Goal: Navigation & Orientation: Find specific page/section

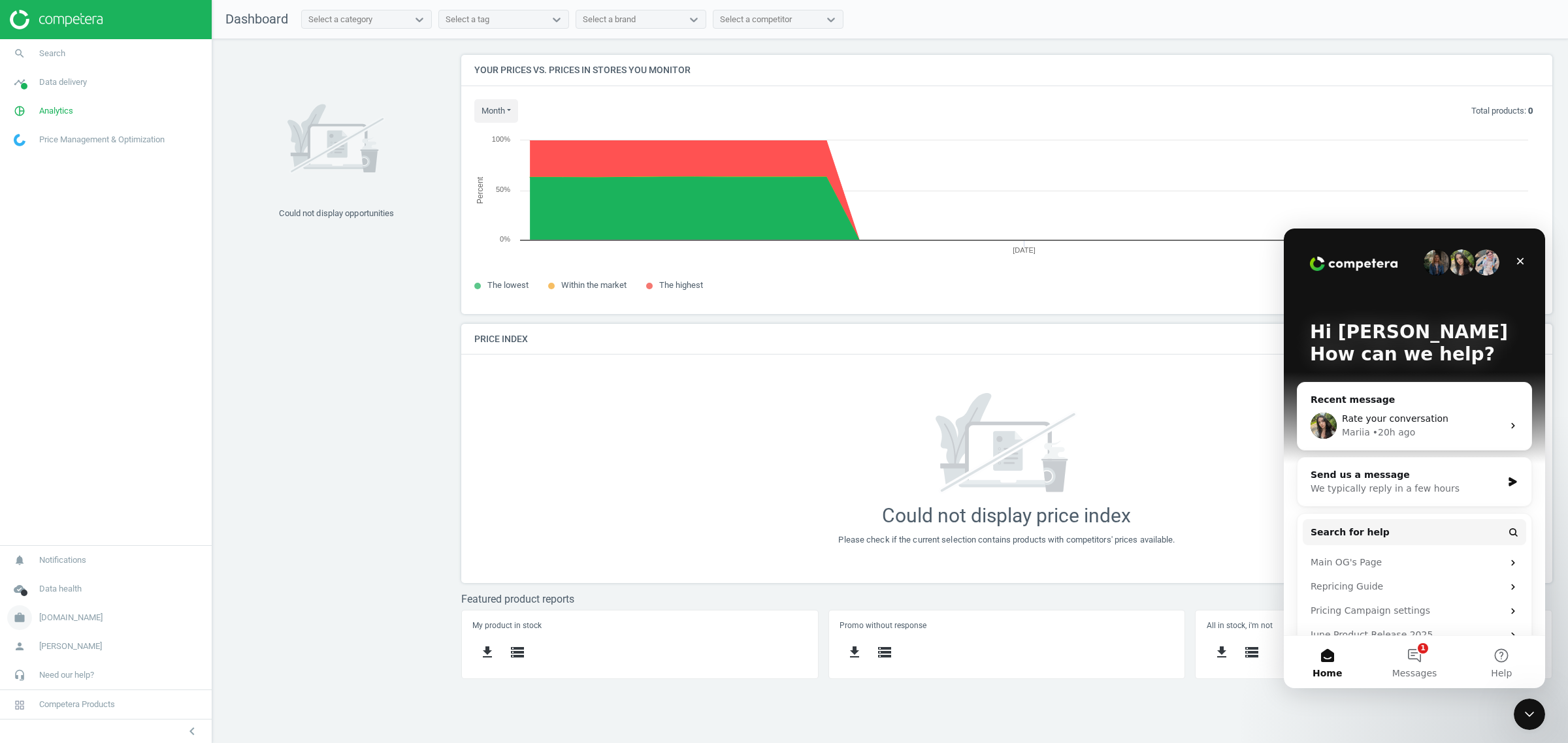
scroll to position [285, 1116]
click at [76, 621] on span "autodoc.at" at bounding box center [71, 618] width 63 height 12
click at [53, 550] on span "autodoc.at" at bounding box center [71, 551] width 63 height 12
click at [50, 617] on span "autodoc.at" at bounding box center [71, 618] width 63 height 12
click at [44, 579] on span "Switch campaign" at bounding box center [43, 579] width 58 height 11
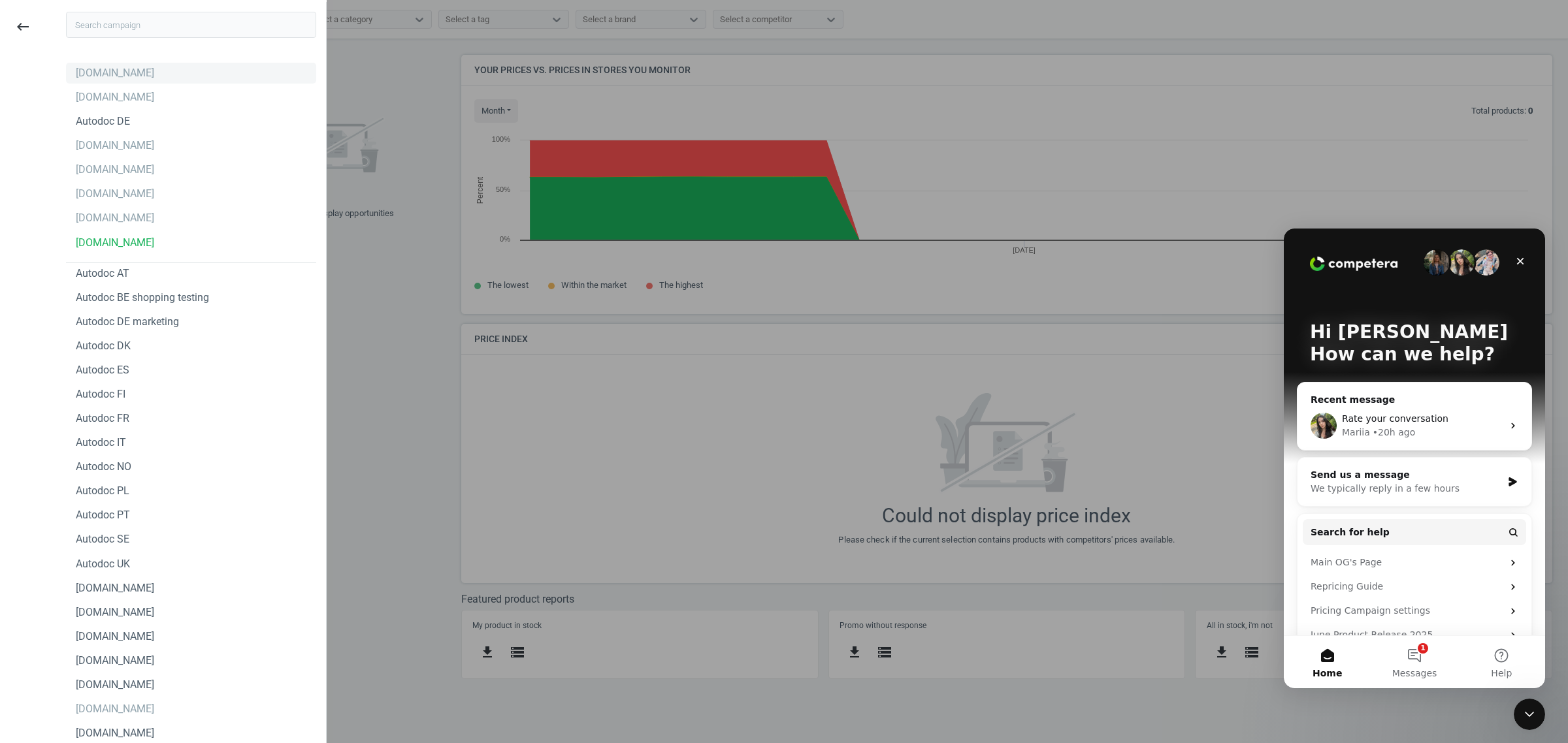
click at [125, 76] on div "autodoc.se" at bounding box center [191, 73] width 250 height 21
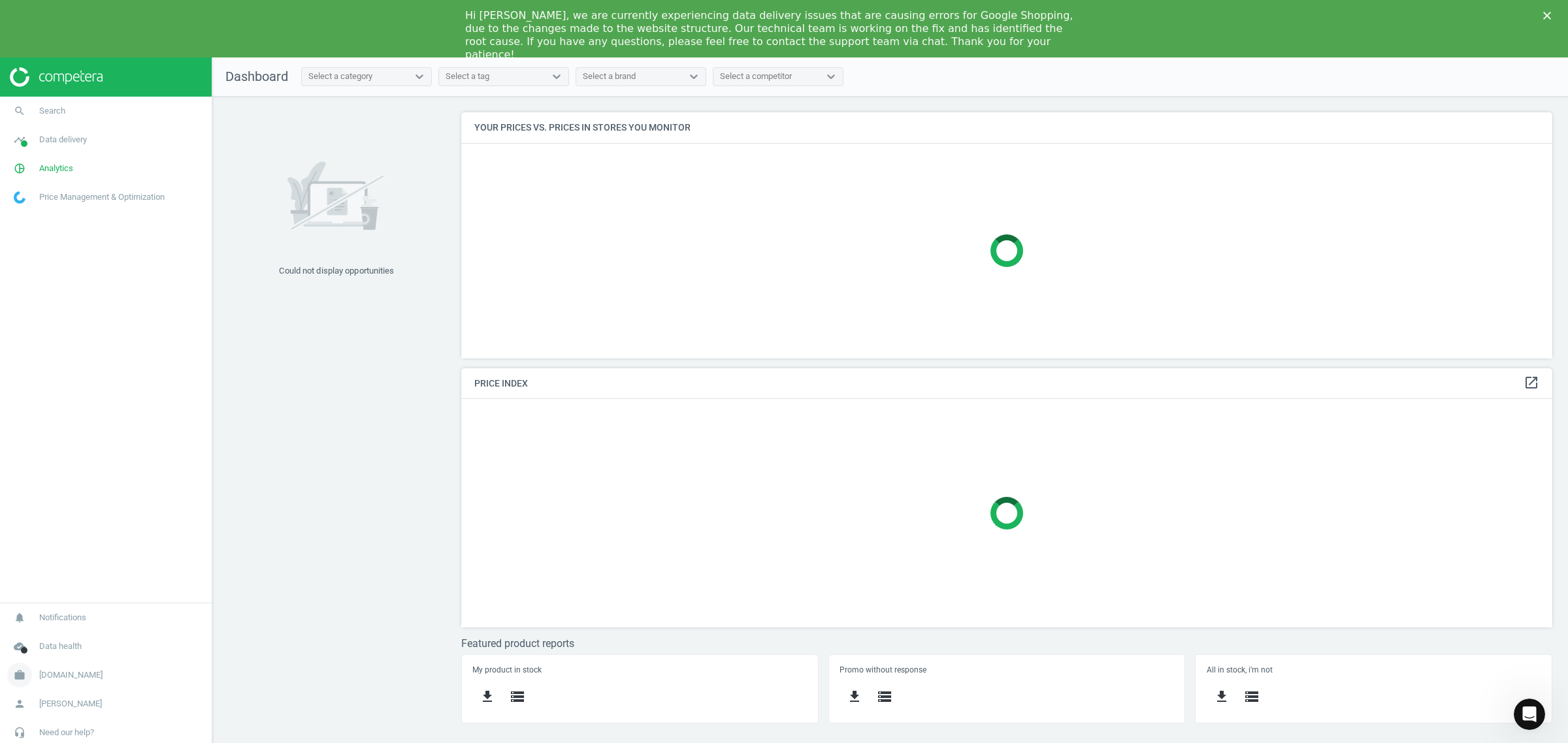
click at [55, 673] on span "autodoc.se" at bounding box center [71, 675] width 63 height 12
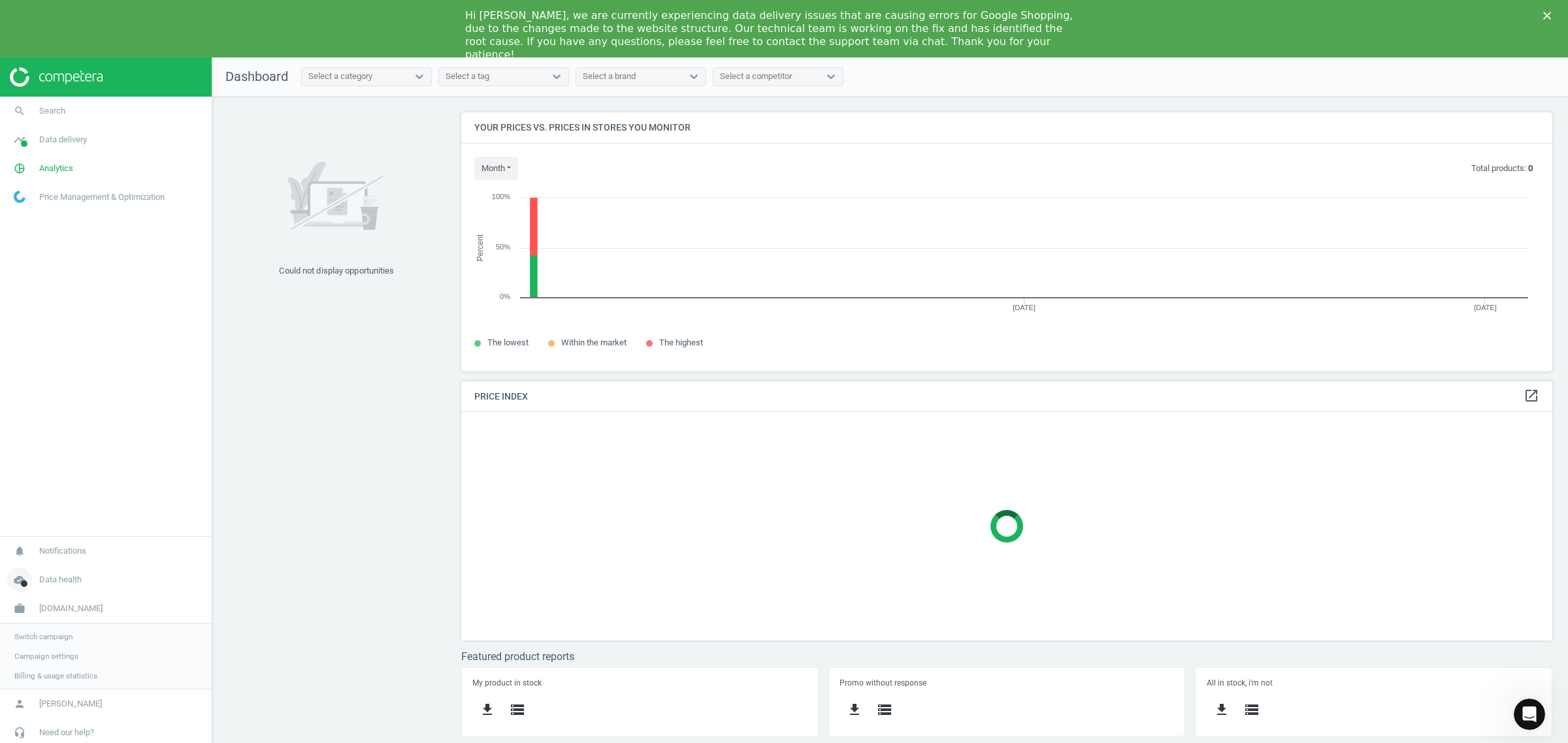
scroll to position [285, 1116]
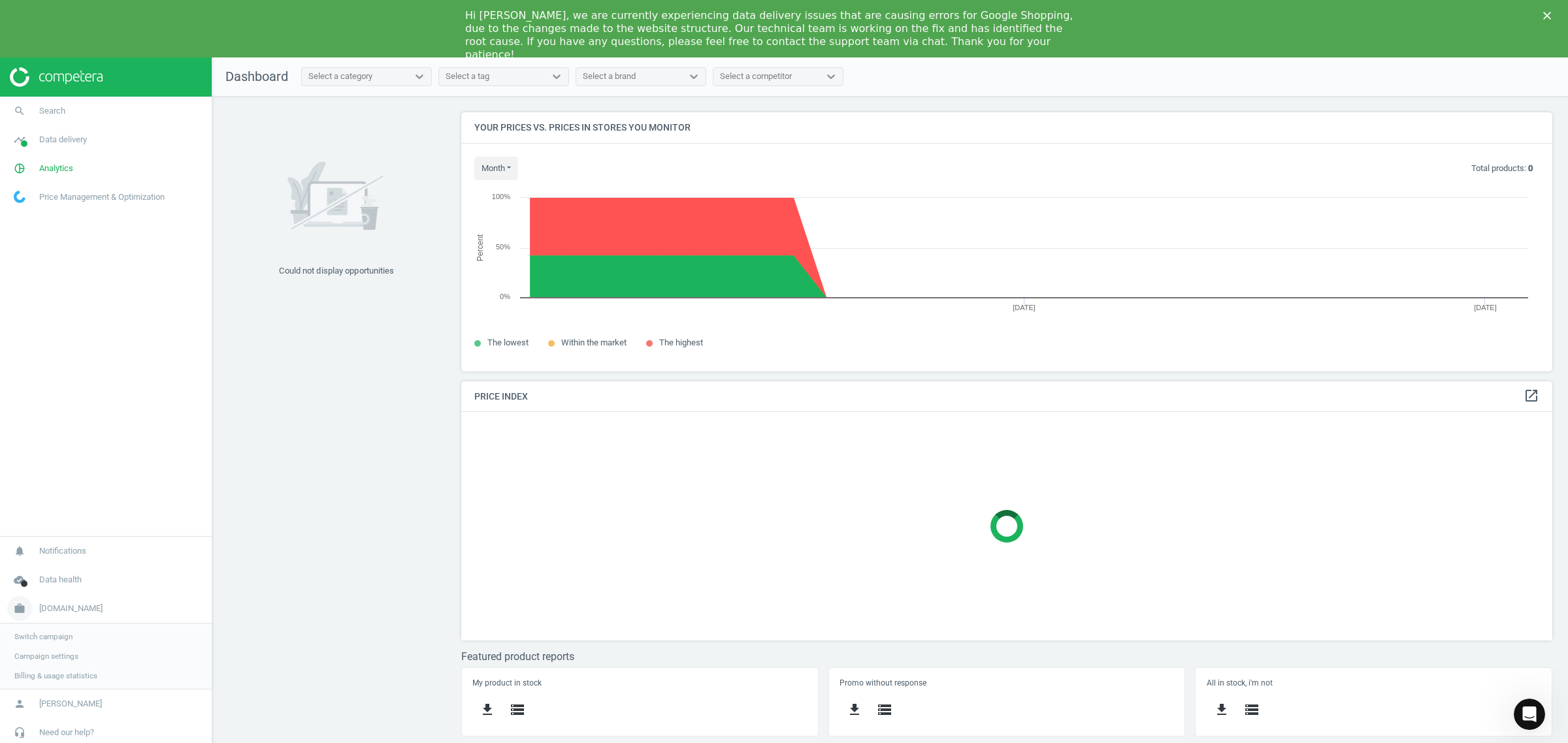
click at [67, 609] on span "autodoc.se" at bounding box center [71, 609] width 63 height 12
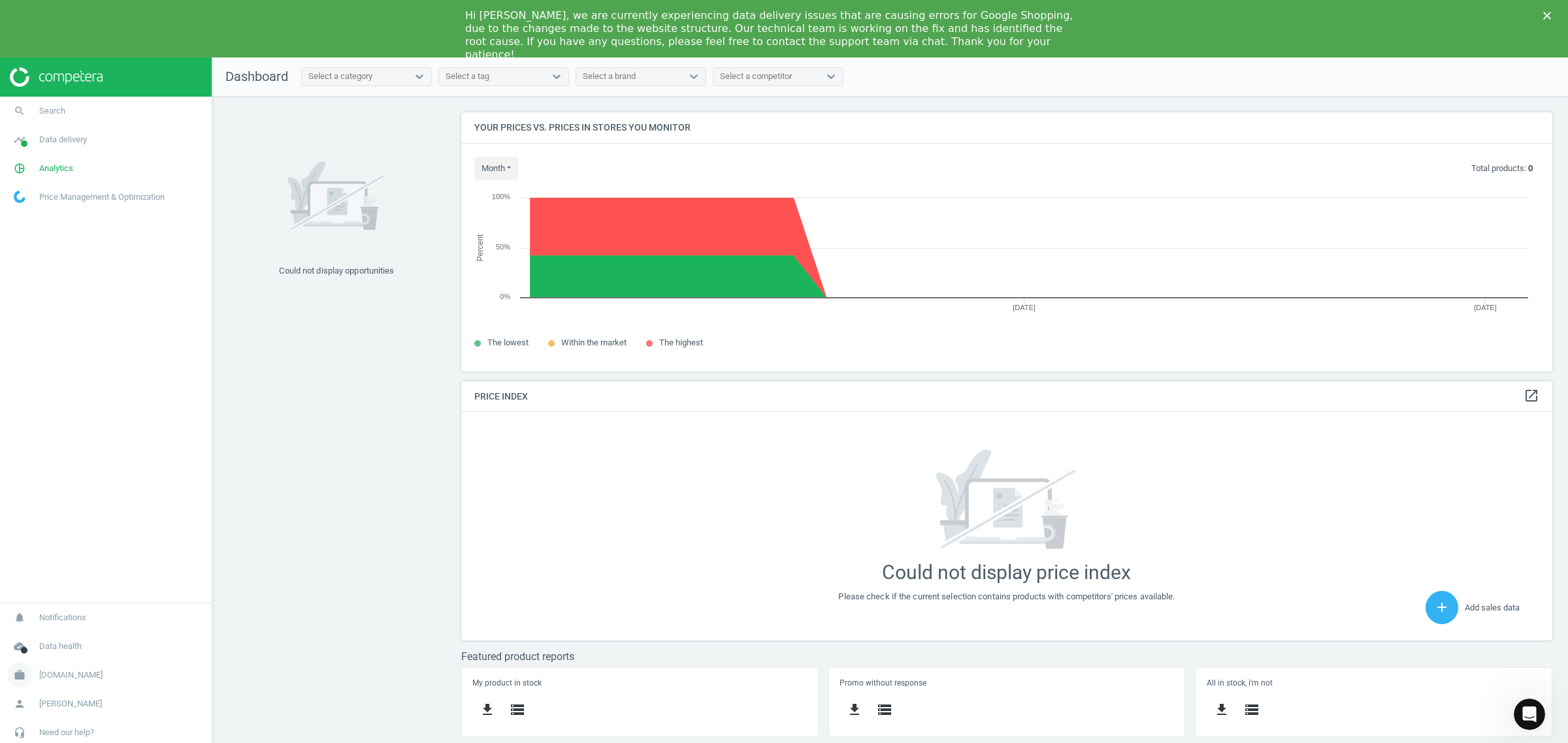
click at [54, 680] on span "autodoc.se" at bounding box center [71, 675] width 63 height 12
click at [47, 632] on span "Switch campaign" at bounding box center [43, 636] width 58 height 11
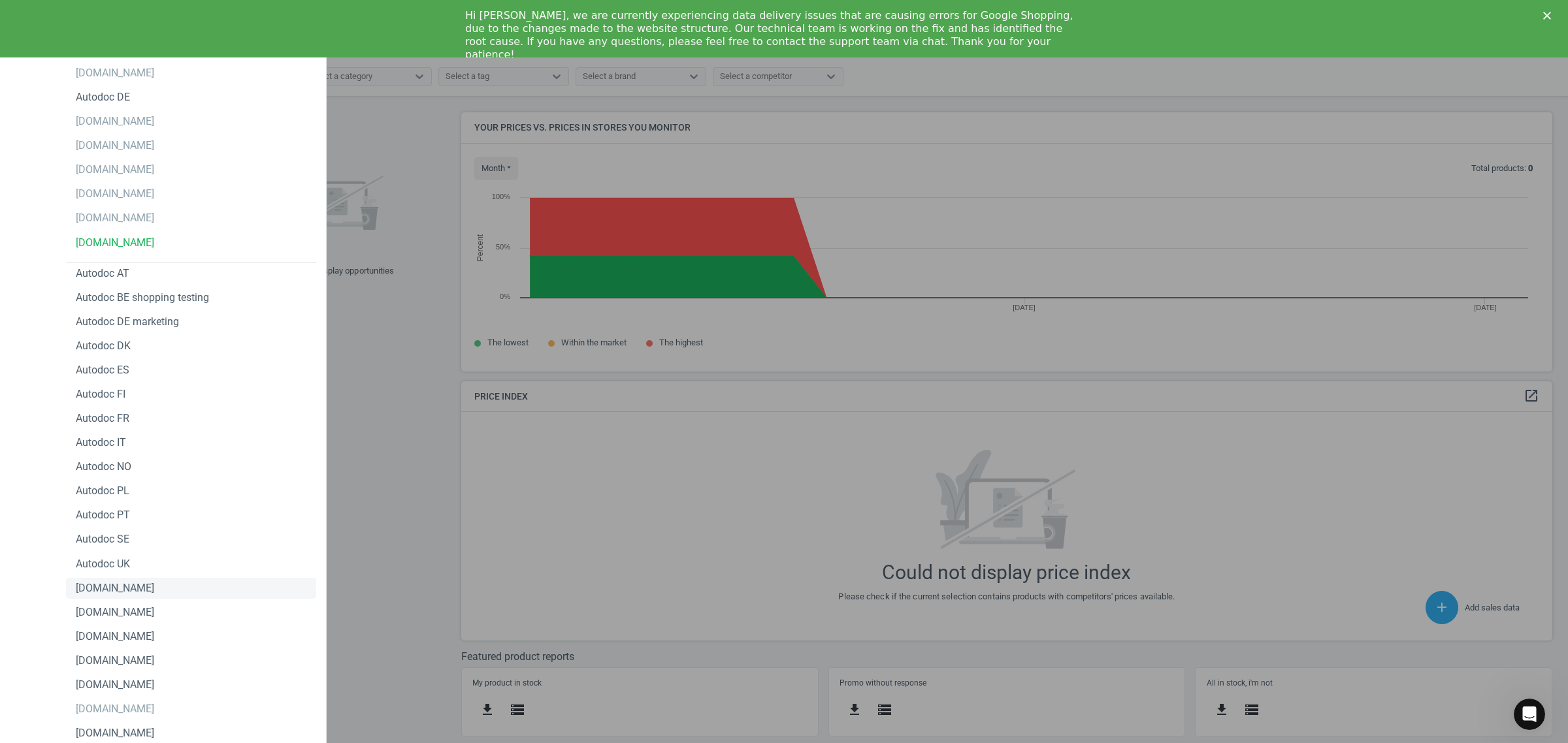
click at [146, 590] on div "autodoc.be" at bounding box center [191, 588] width 250 height 21
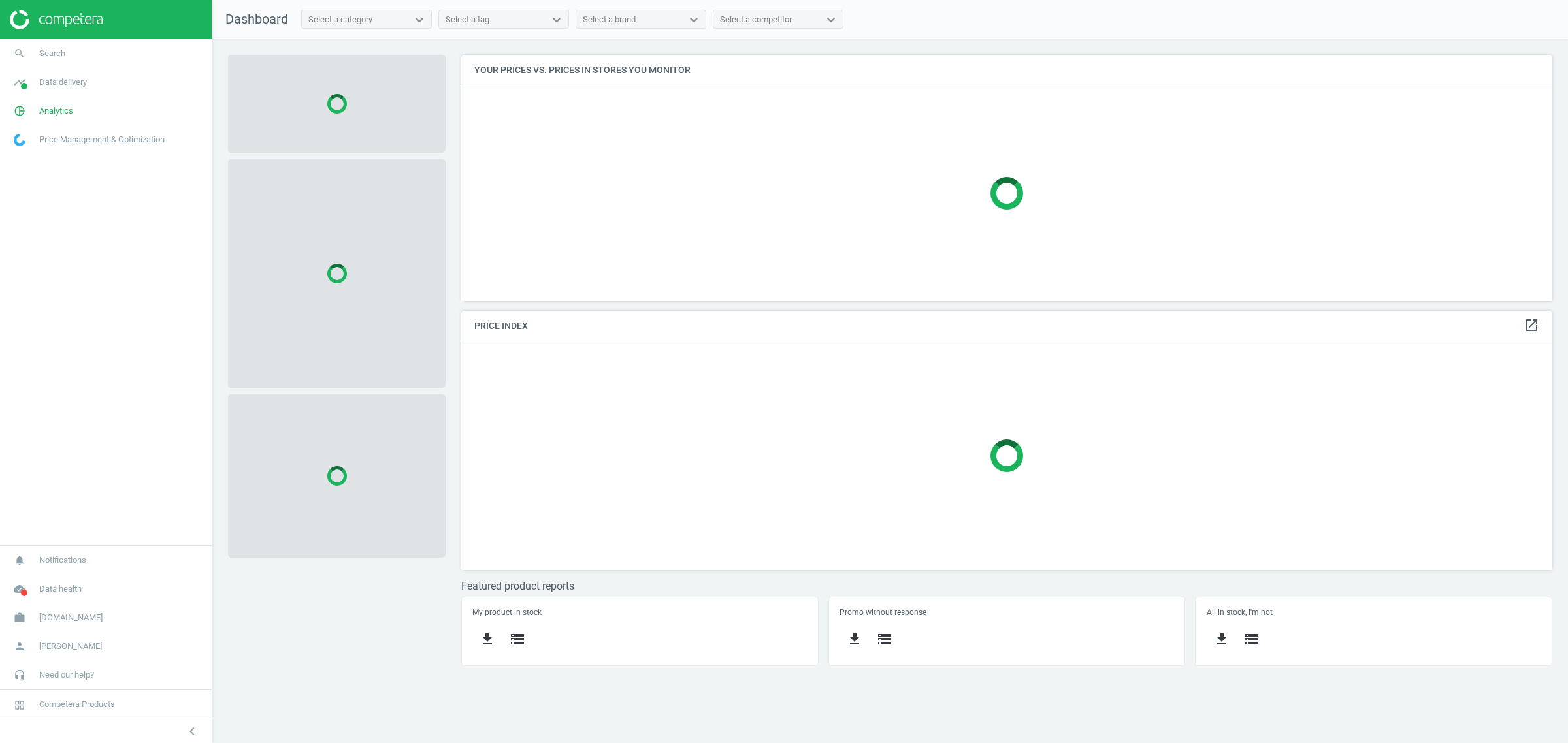
scroll to position [272, 1116]
click at [66, 617] on span "[DOMAIN_NAME]" at bounding box center [71, 618] width 63 height 12
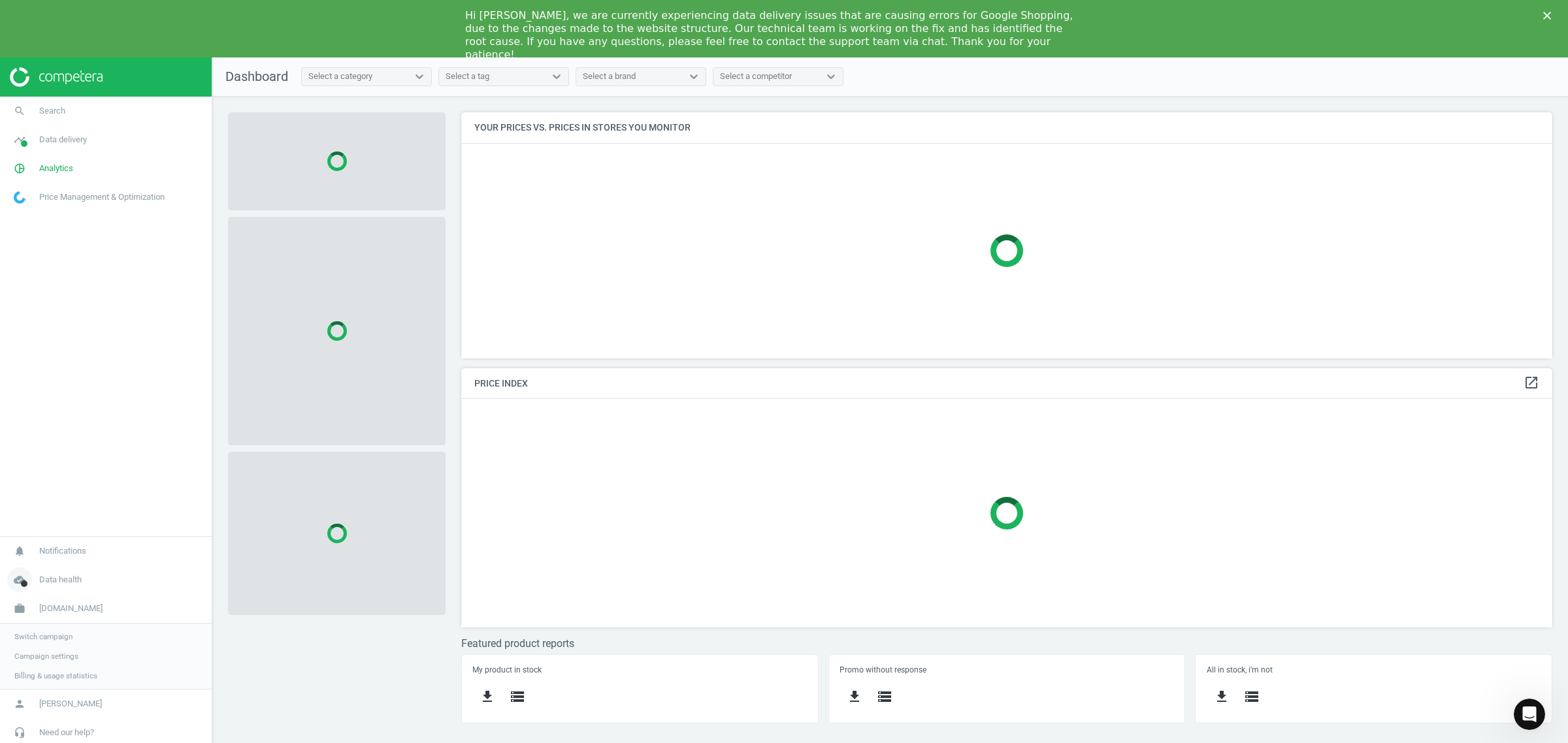
scroll to position [0, 0]
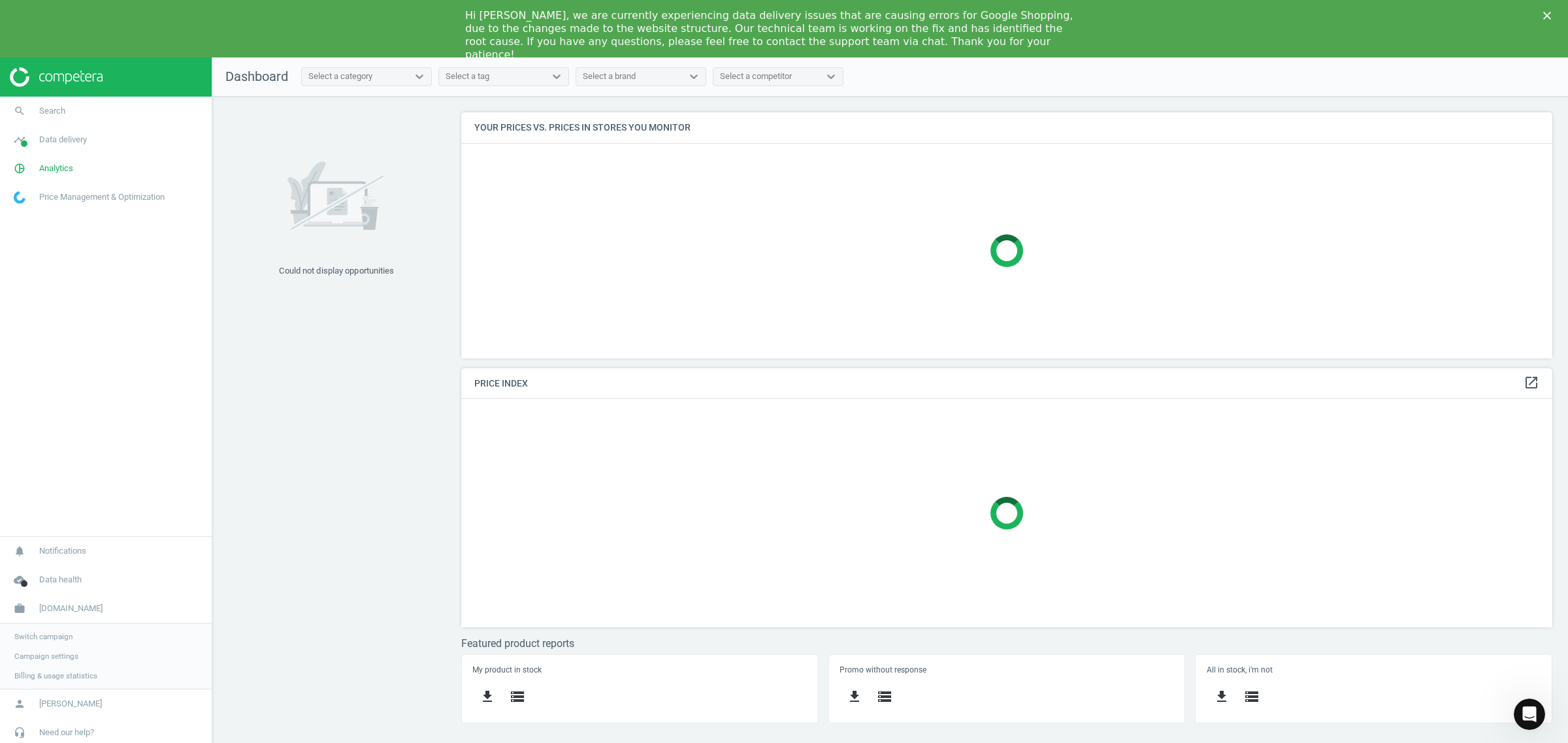
click at [49, 633] on span "Switch campaign" at bounding box center [43, 636] width 58 height 11
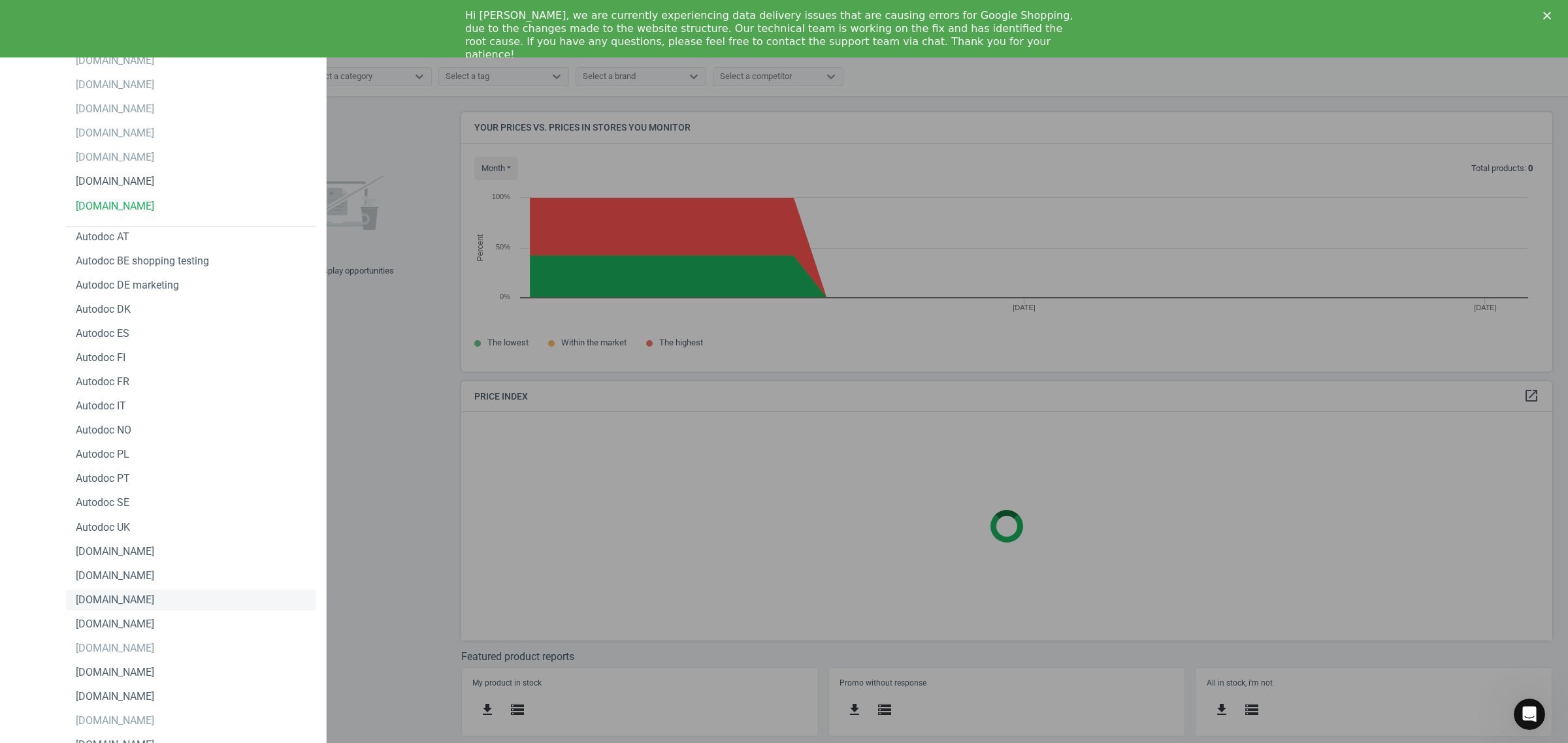
scroll to position [76, 0]
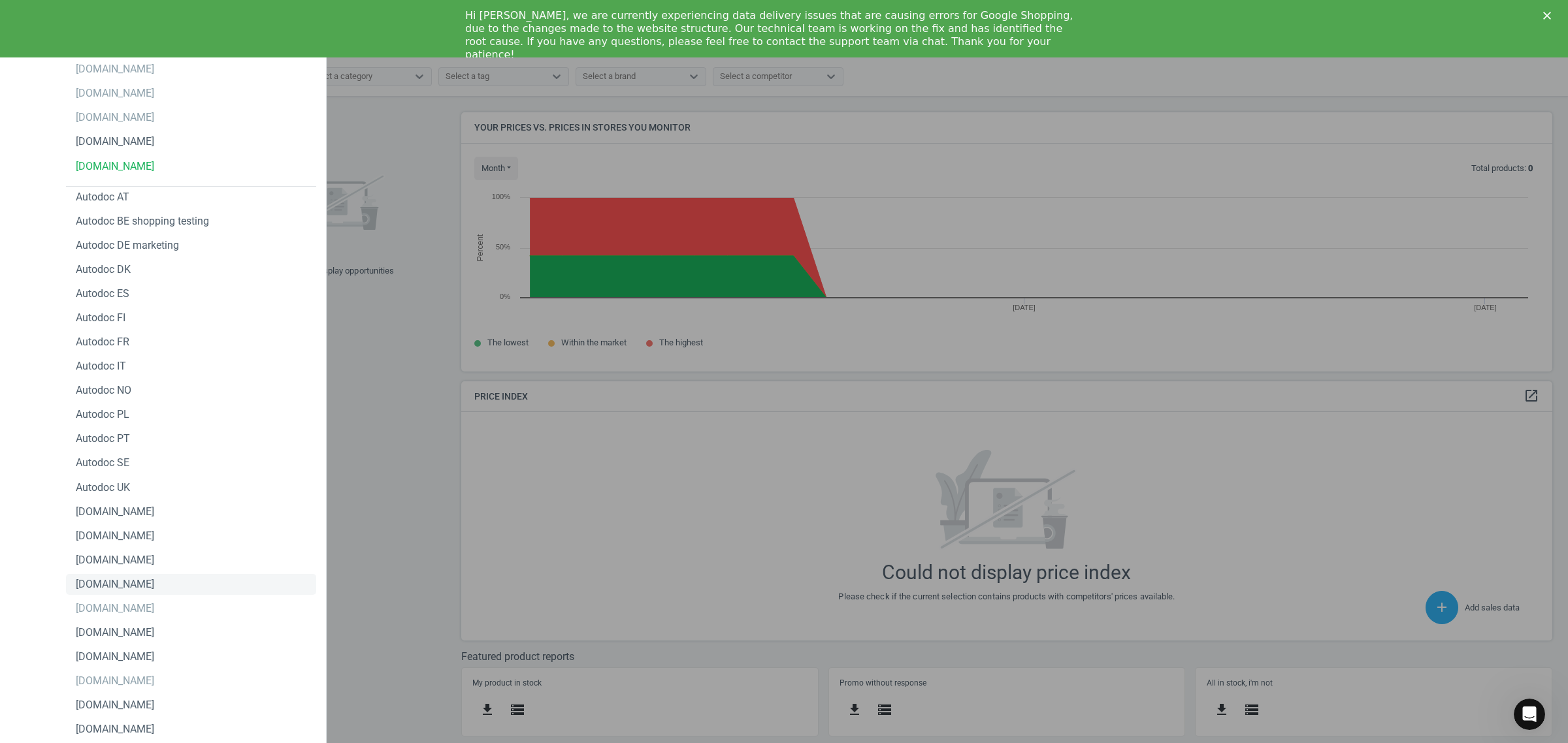
click at [145, 588] on div "[DOMAIN_NAME]" at bounding box center [191, 584] width 250 height 21
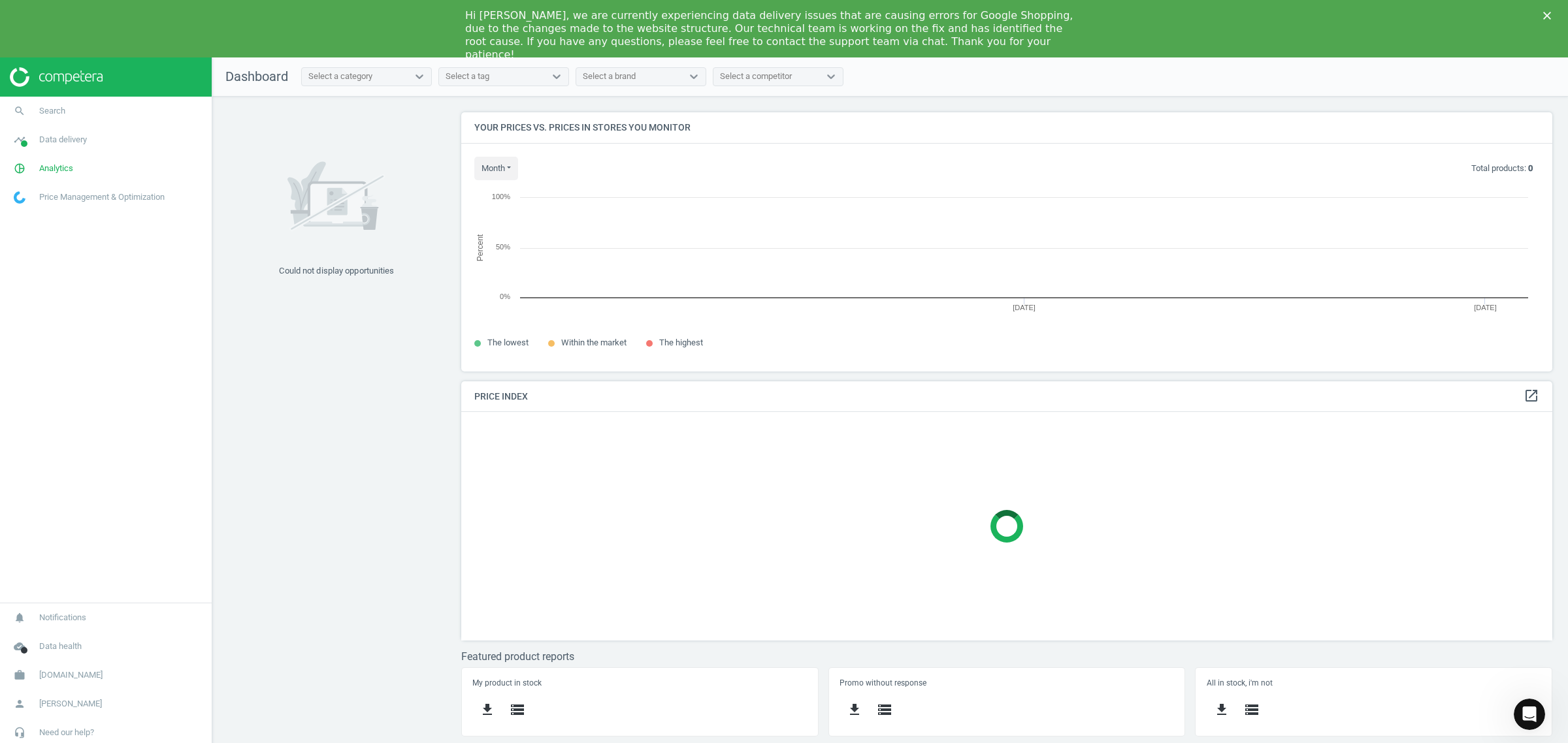
scroll to position [285, 1116]
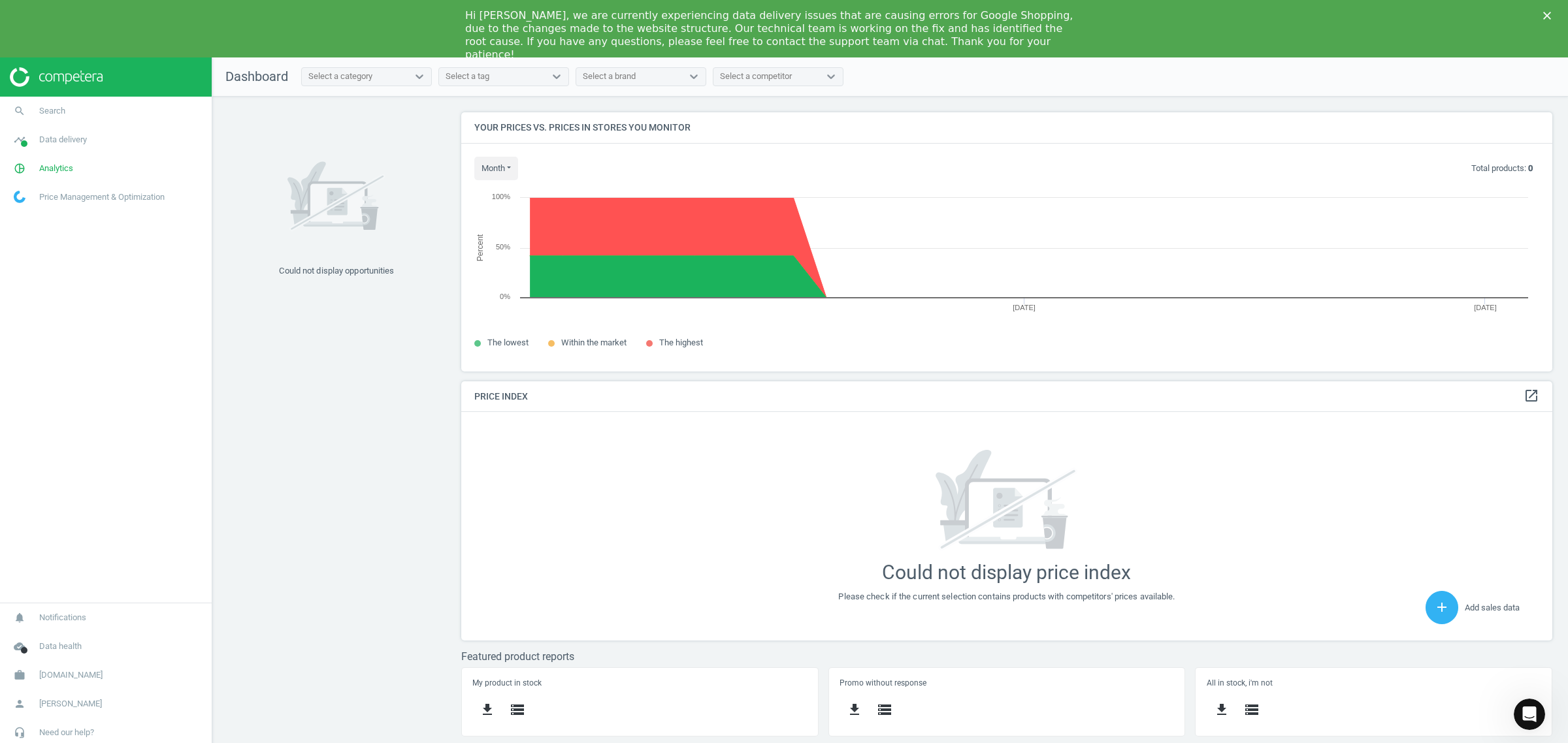
click at [63, 671] on span "autodoc.se" at bounding box center [71, 675] width 63 height 12
click at [50, 636] on span "Switch campaign" at bounding box center [43, 636] width 58 height 11
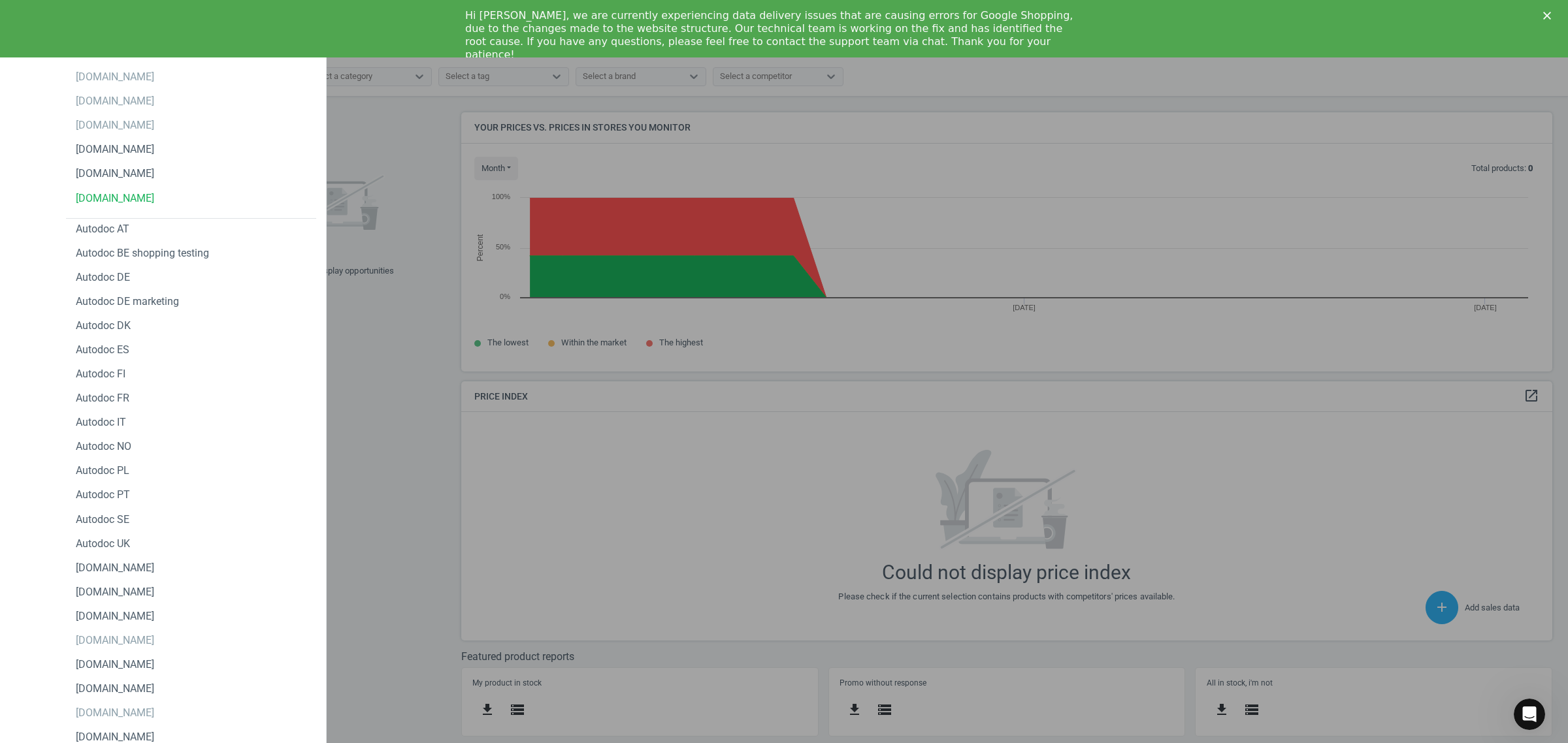
scroll to position [76, 0]
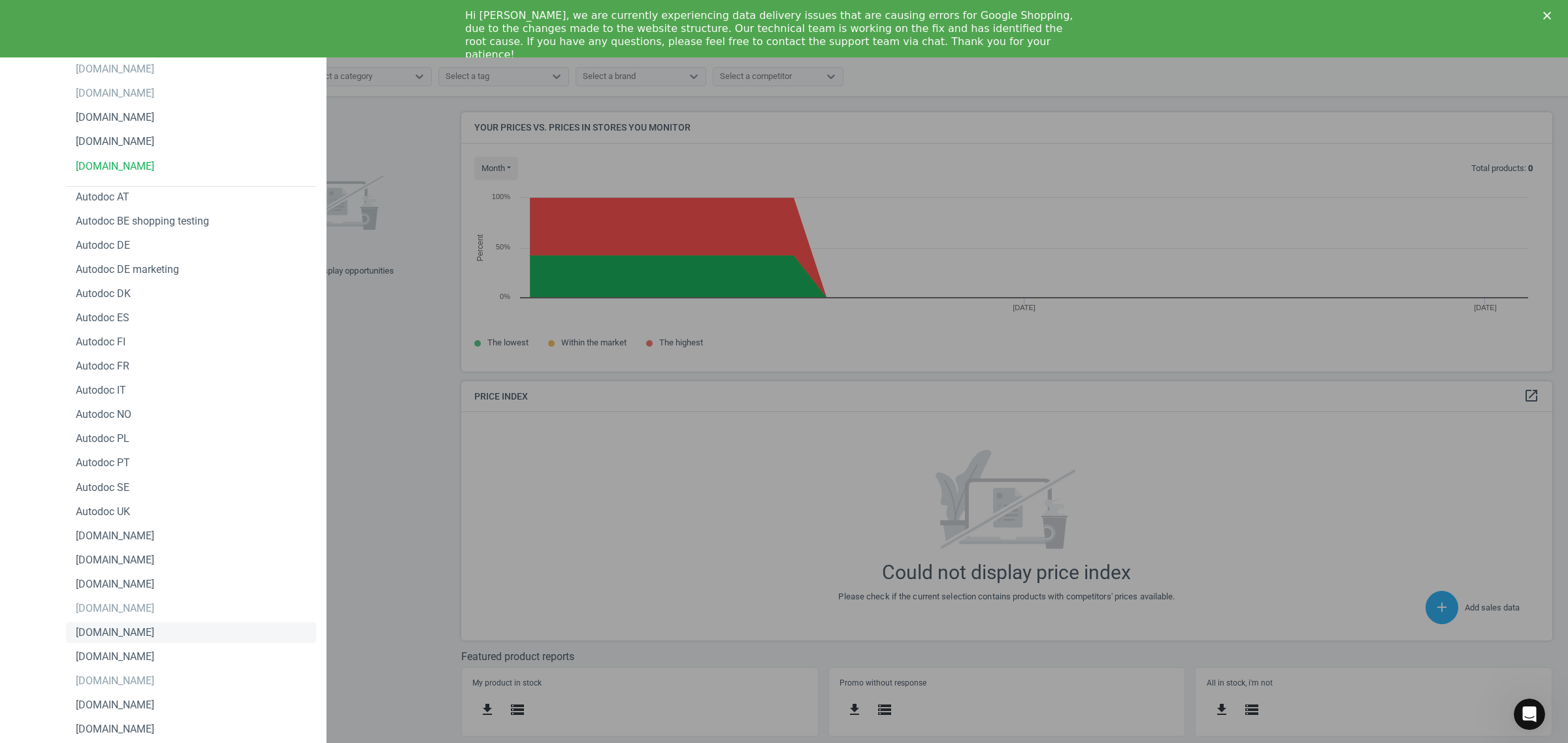
click at [151, 627] on div "[DOMAIN_NAME]" at bounding box center [191, 633] width 250 height 21
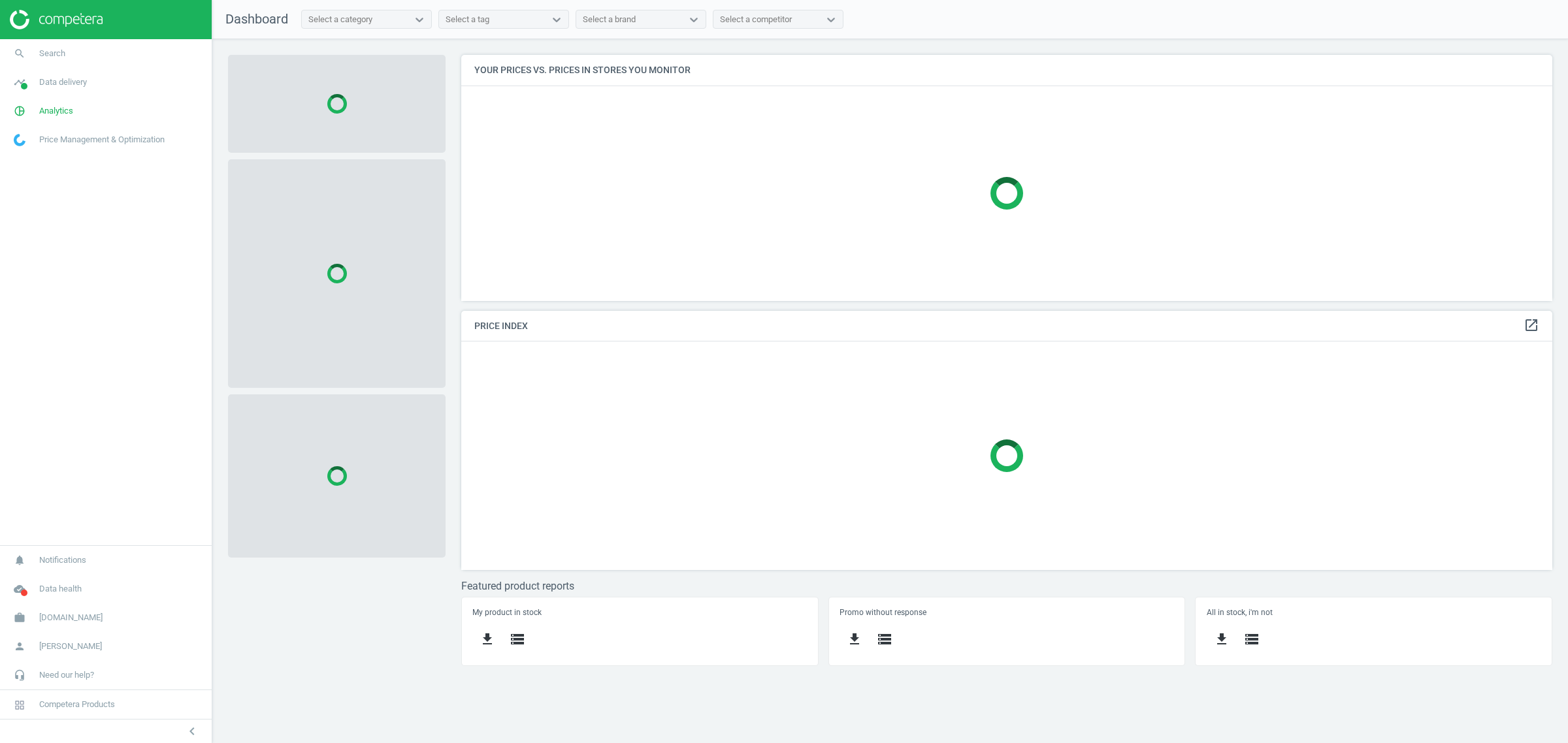
scroll to position [272, 1116]
click at [73, 615] on span "[DOMAIN_NAME]" at bounding box center [71, 618] width 63 height 12
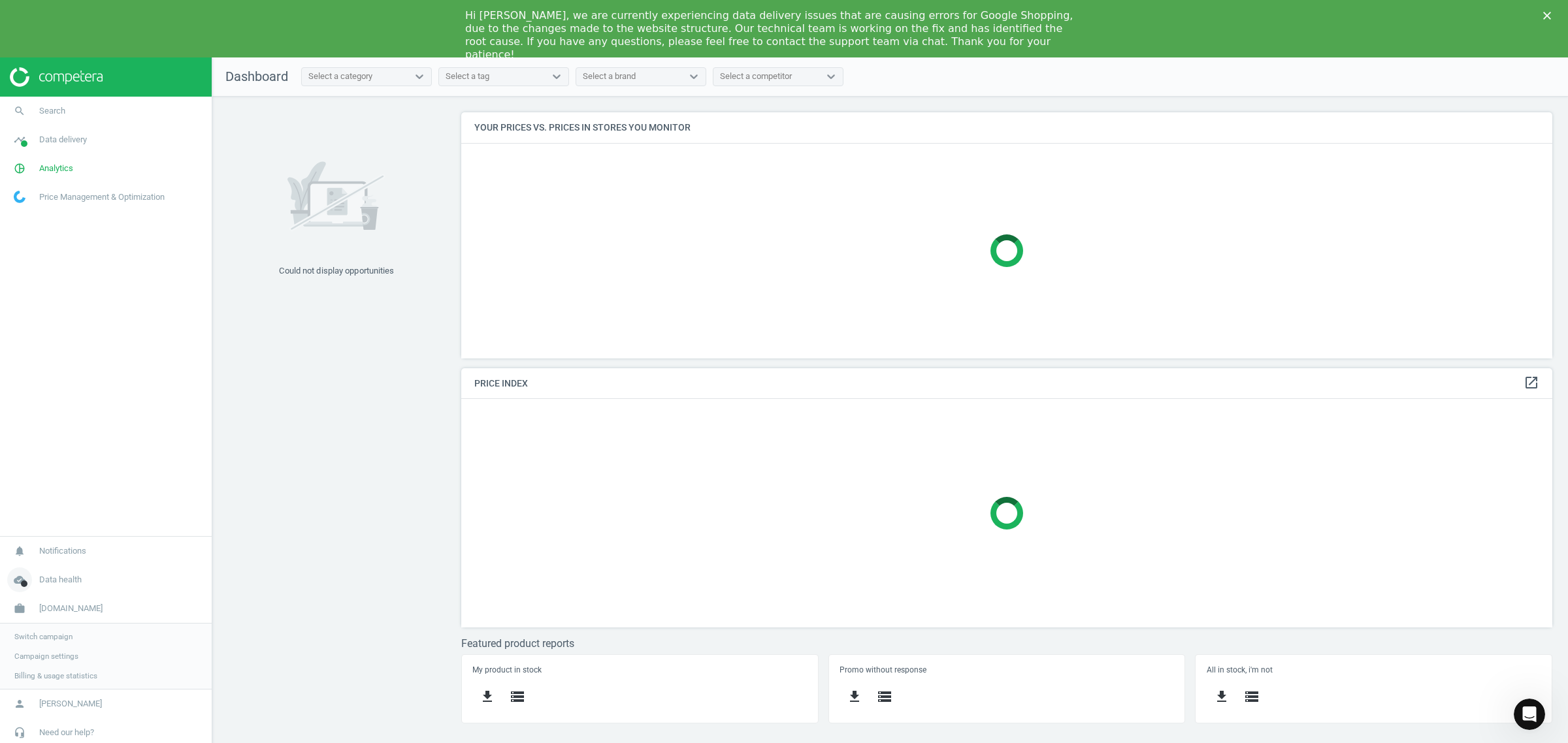
scroll to position [0, 0]
click at [47, 640] on span "Switch campaign" at bounding box center [43, 636] width 58 height 11
